Goal: Answer question/provide support: Share knowledge or assist other users

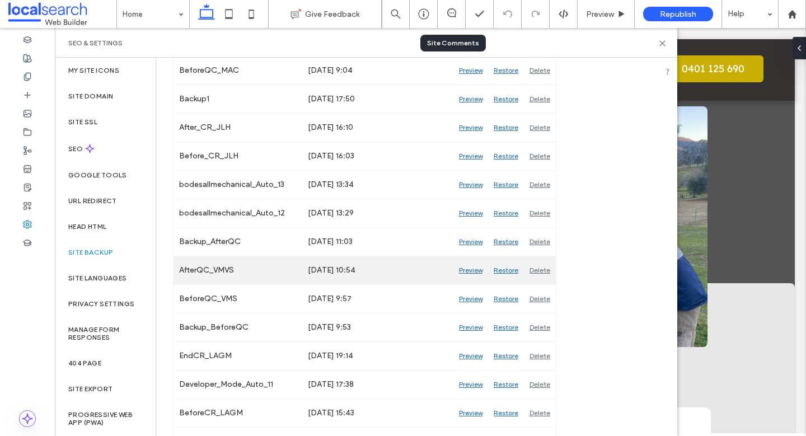
scroll to position [327, 0]
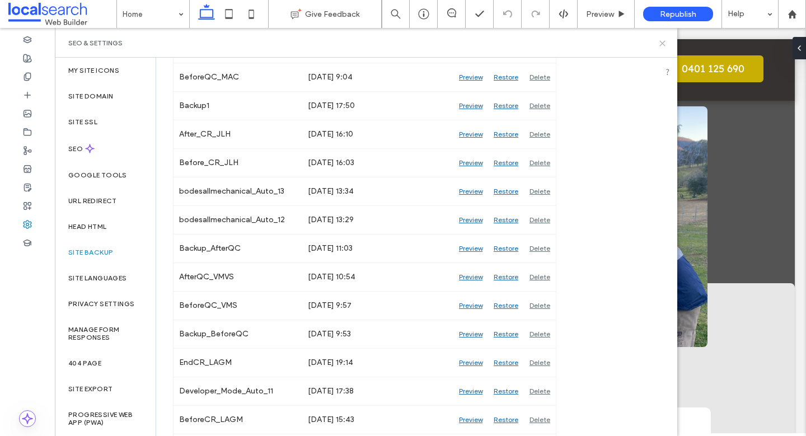
drag, startPoint x: 662, startPoint y: 44, endPoint x: 606, endPoint y: 17, distance: 62.1
click at [662, 44] on icon at bounding box center [663, 43] width 8 height 8
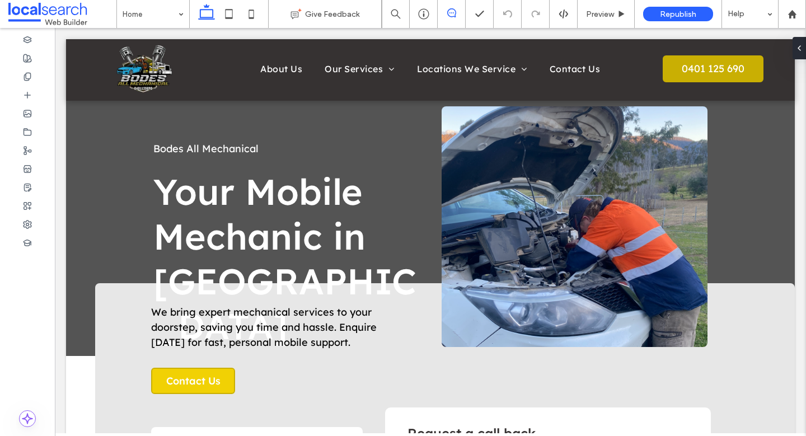
click at [452, 11] on icon at bounding box center [451, 12] width 9 height 9
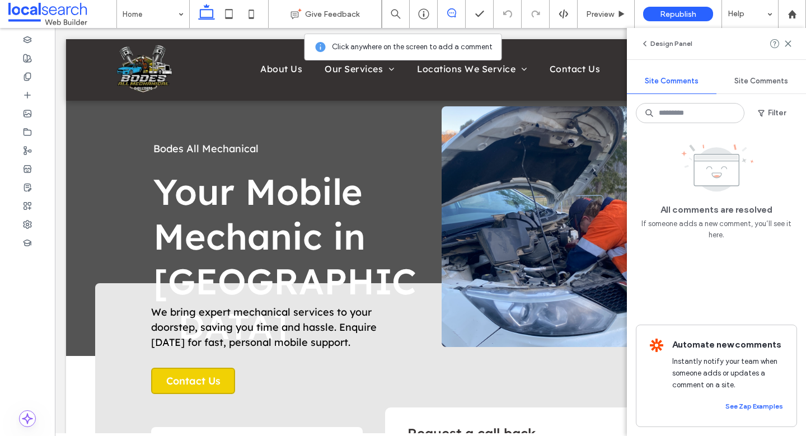
click at [746, 80] on span "Site Comments" at bounding box center [762, 81] width 54 height 9
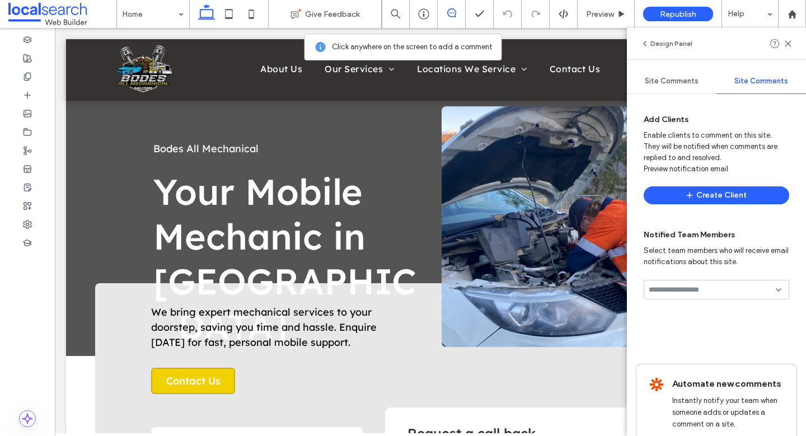
click at [686, 81] on span "Site Comments" at bounding box center [672, 81] width 54 height 9
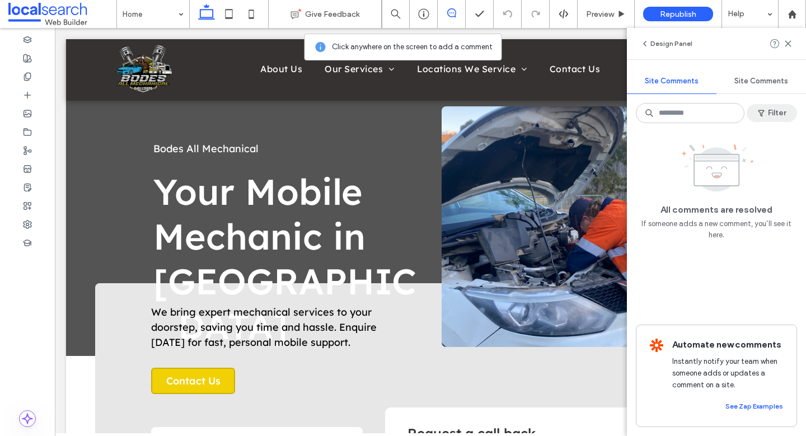
click at [776, 114] on button "Filter" at bounding box center [772, 113] width 50 height 18
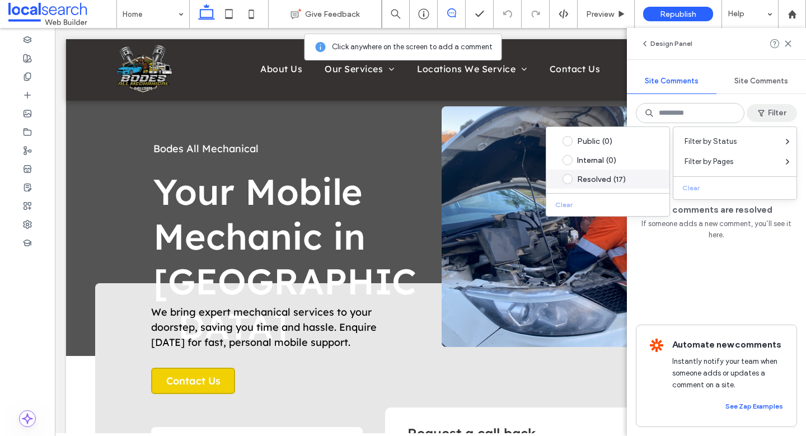
click at [595, 176] on div "Resolved (17)" at bounding box center [616, 180] width 79 height 10
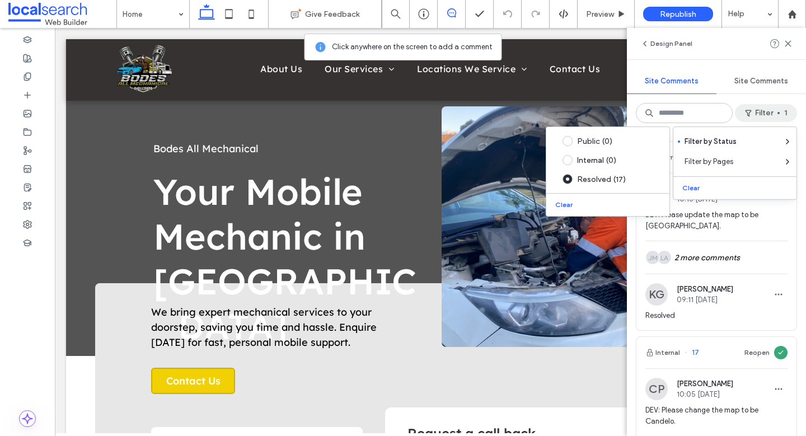
click at [744, 227] on span "DEV: Please update the map to be Bombala." at bounding box center [717, 220] width 142 height 22
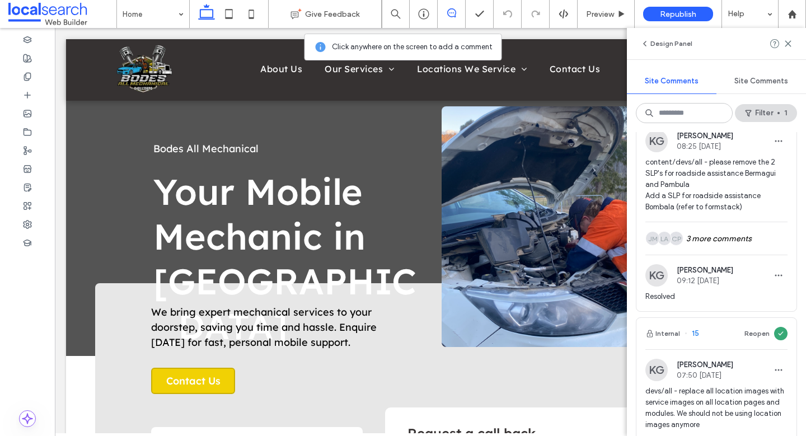
scroll to position [444, 0]
click at [733, 236] on div "CP LA JM 3 more comments" at bounding box center [717, 238] width 142 height 32
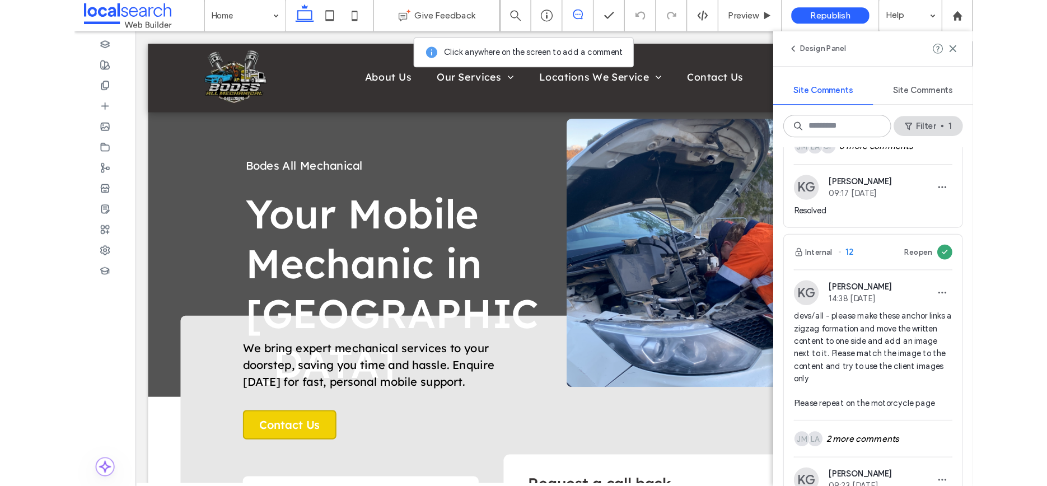
scroll to position [1346, 0]
